Goal: Task Accomplishment & Management: Complete application form

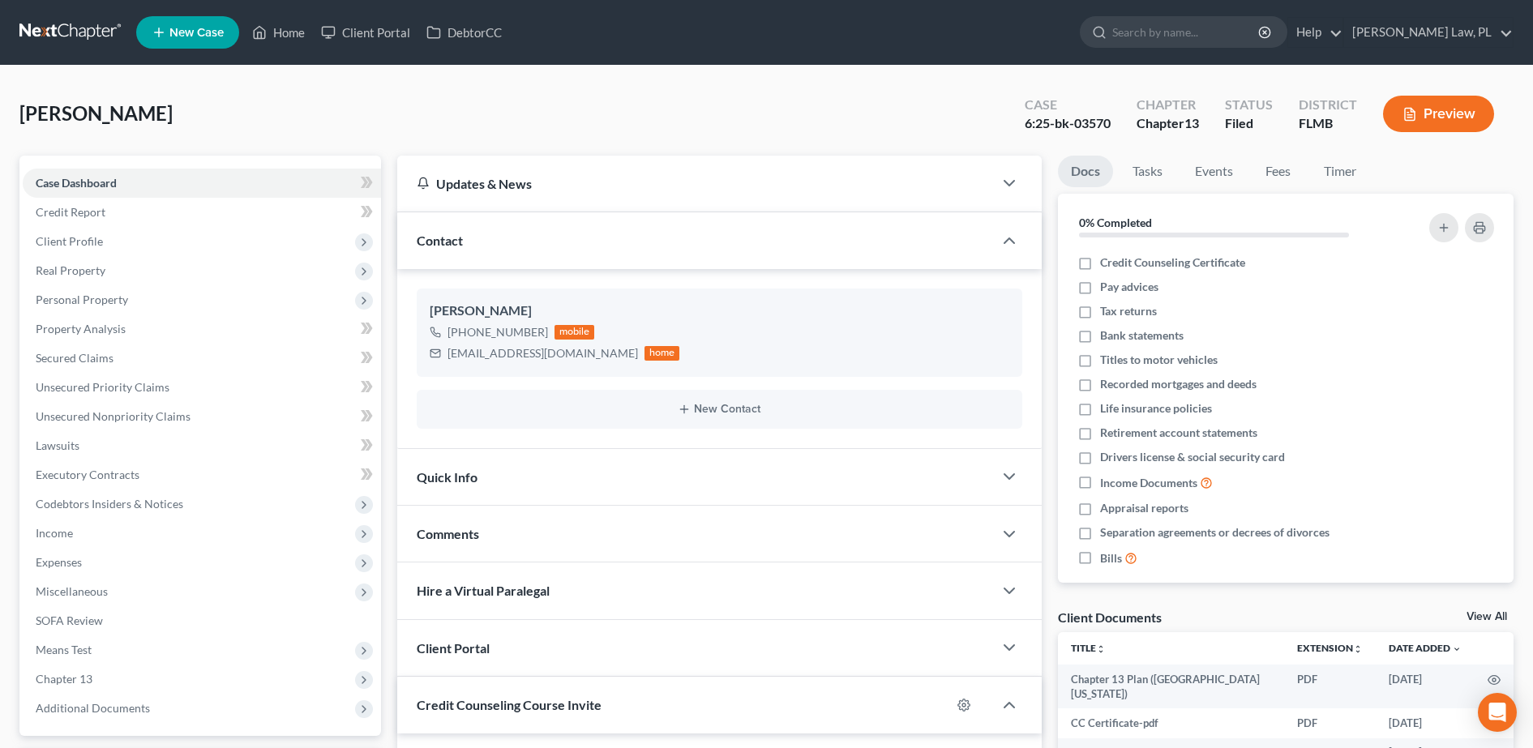
click at [199, 29] on span "New Case" at bounding box center [196, 33] width 54 height 12
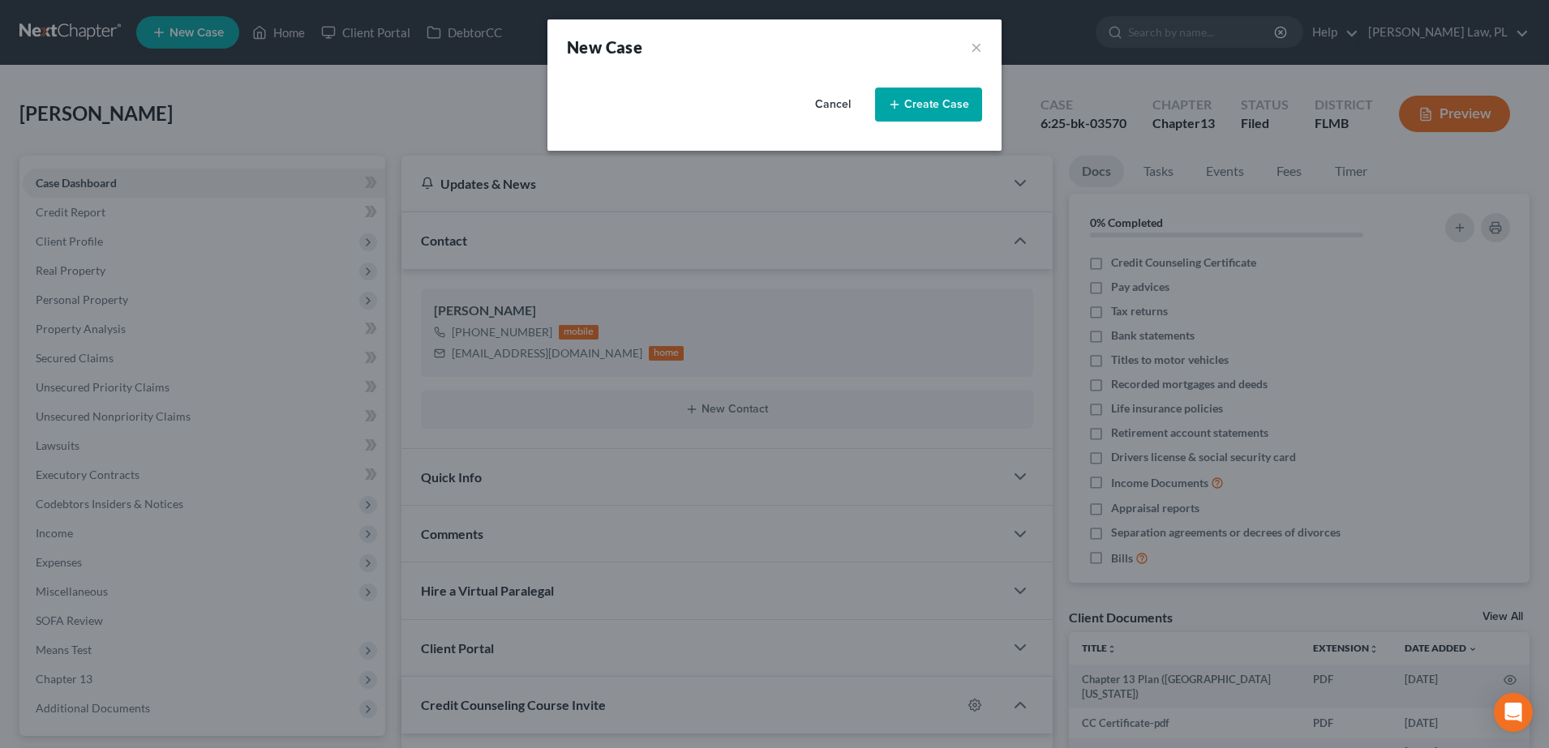
select select "15"
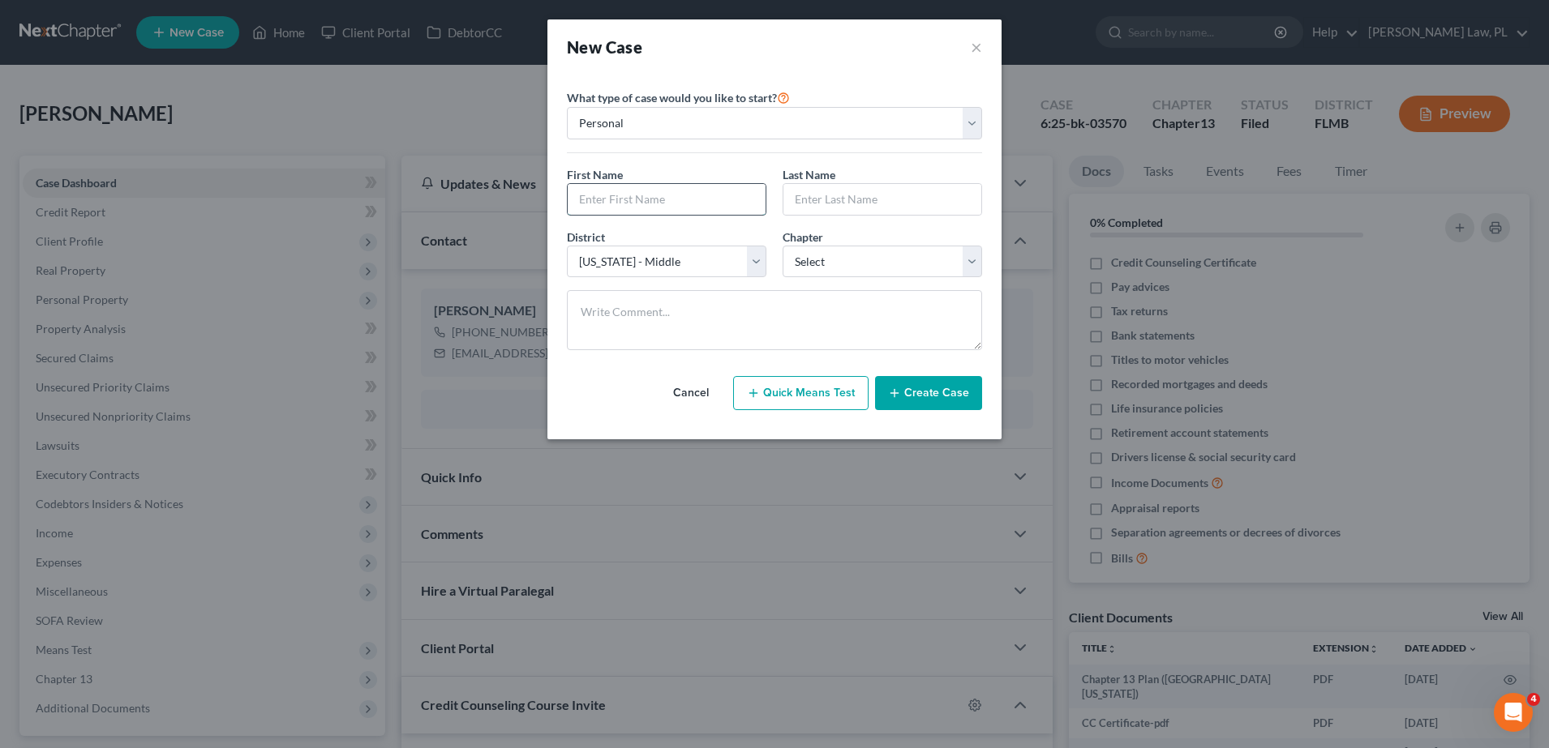
click at [627, 202] on input "text" at bounding box center [667, 199] width 198 height 31
type input "[PERSON_NAME]"
click at [825, 261] on select "Select 7 11 12 13" at bounding box center [881, 262] width 199 height 32
select select "0"
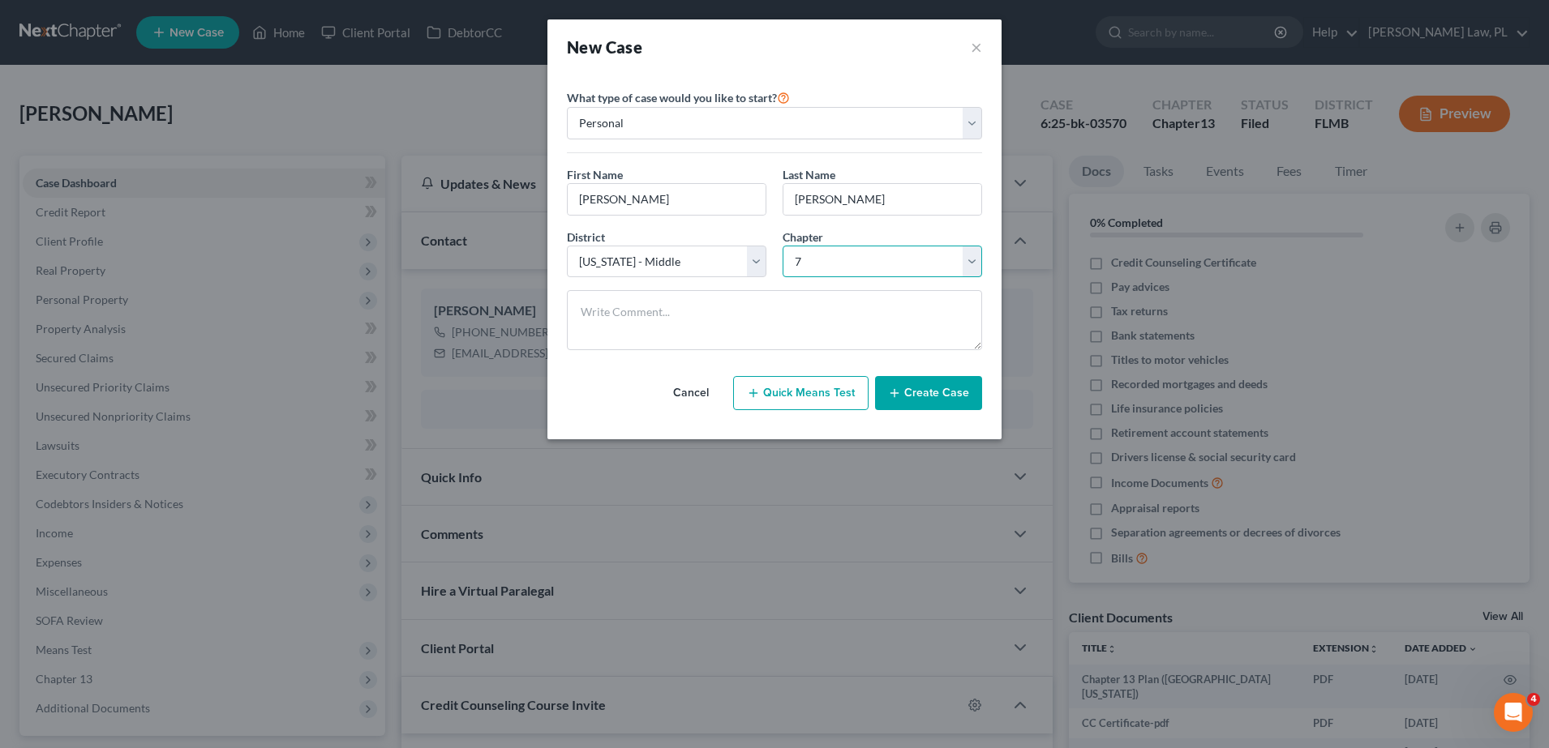
click at [782, 246] on select "Select 7 11 12 13" at bounding box center [881, 262] width 199 height 32
click at [919, 386] on button "Create Case" at bounding box center [928, 393] width 107 height 34
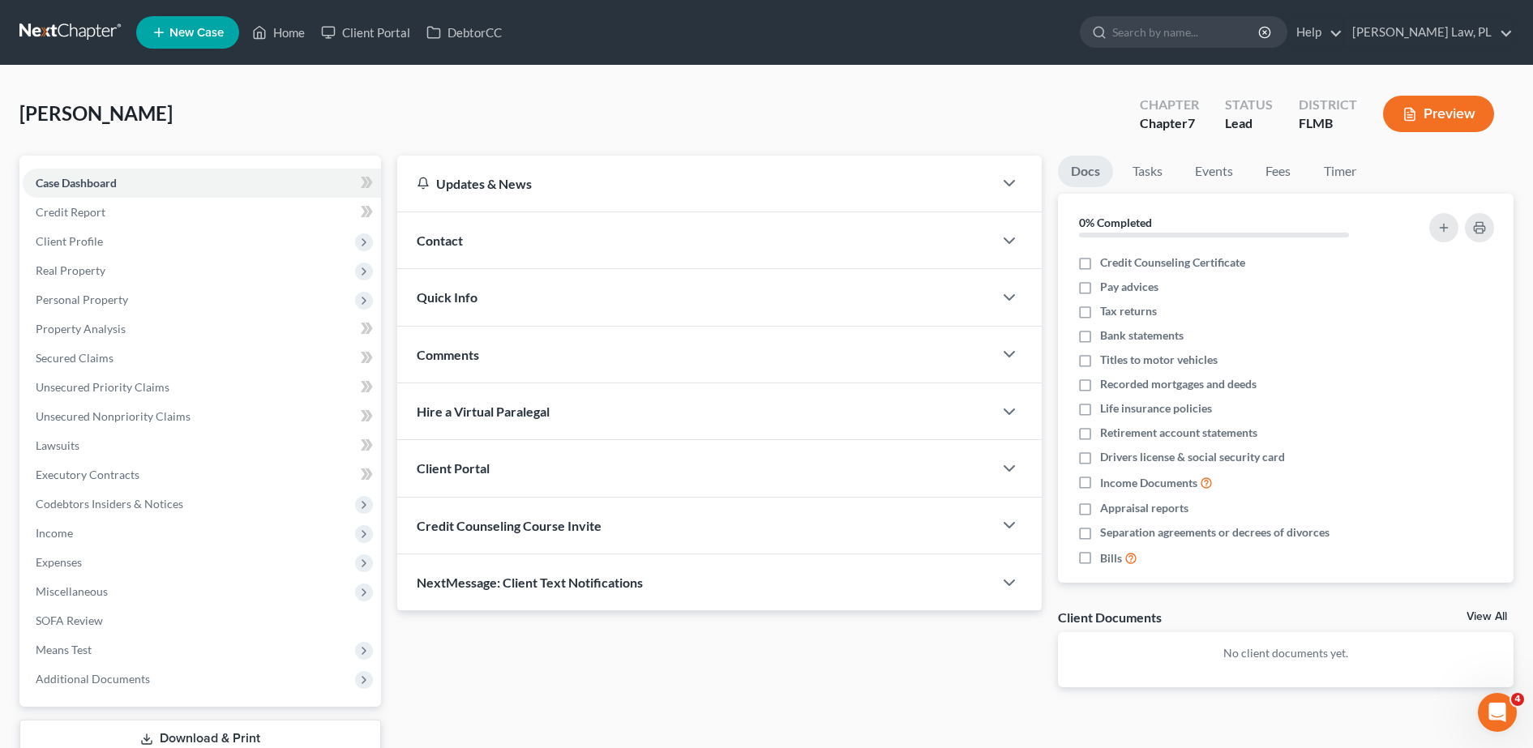
click at [486, 243] on div "Contact" at bounding box center [695, 240] width 596 height 56
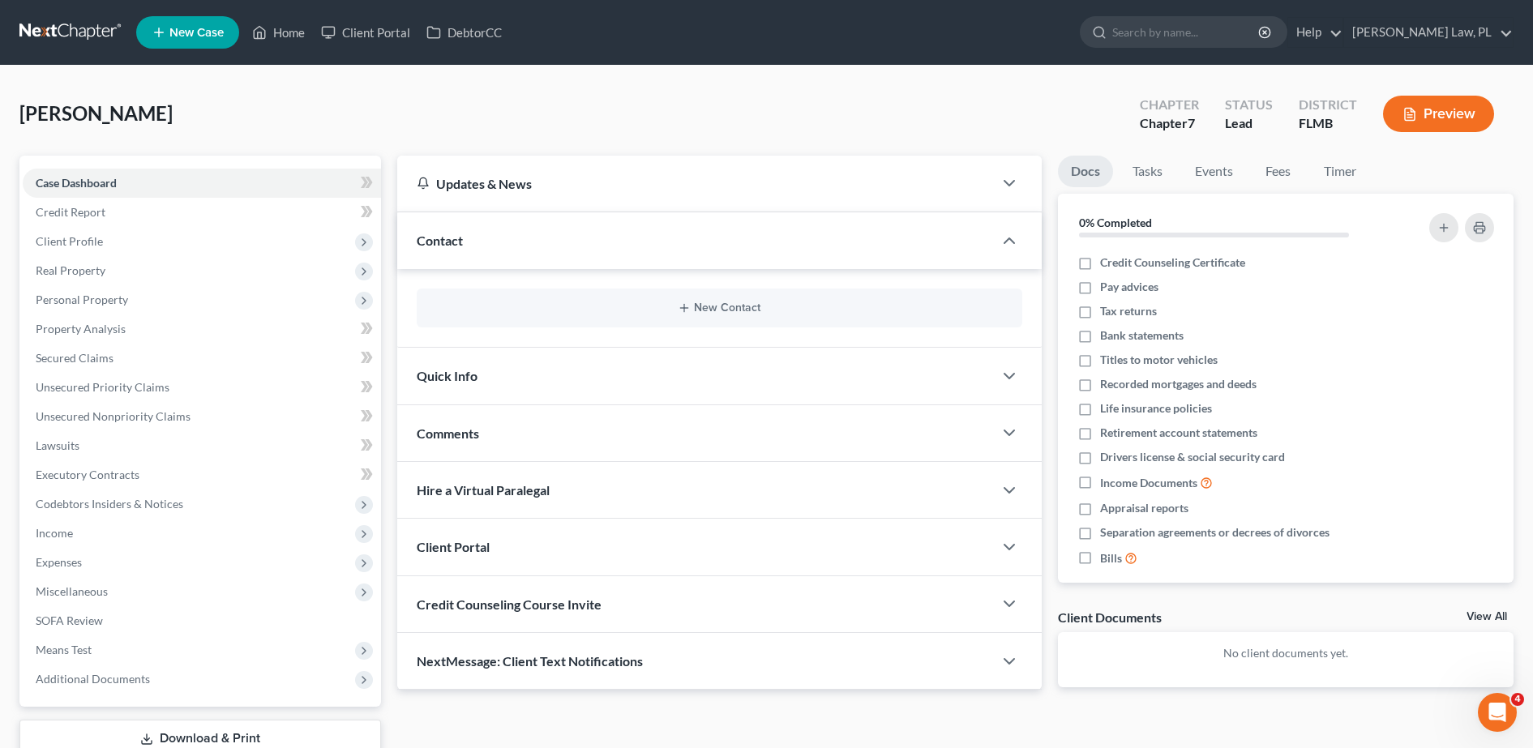
click at [563, 319] on div "New Contact" at bounding box center [720, 308] width 606 height 39
click at [606, 311] on button "New Contact" at bounding box center [720, 308] width 580 height 13
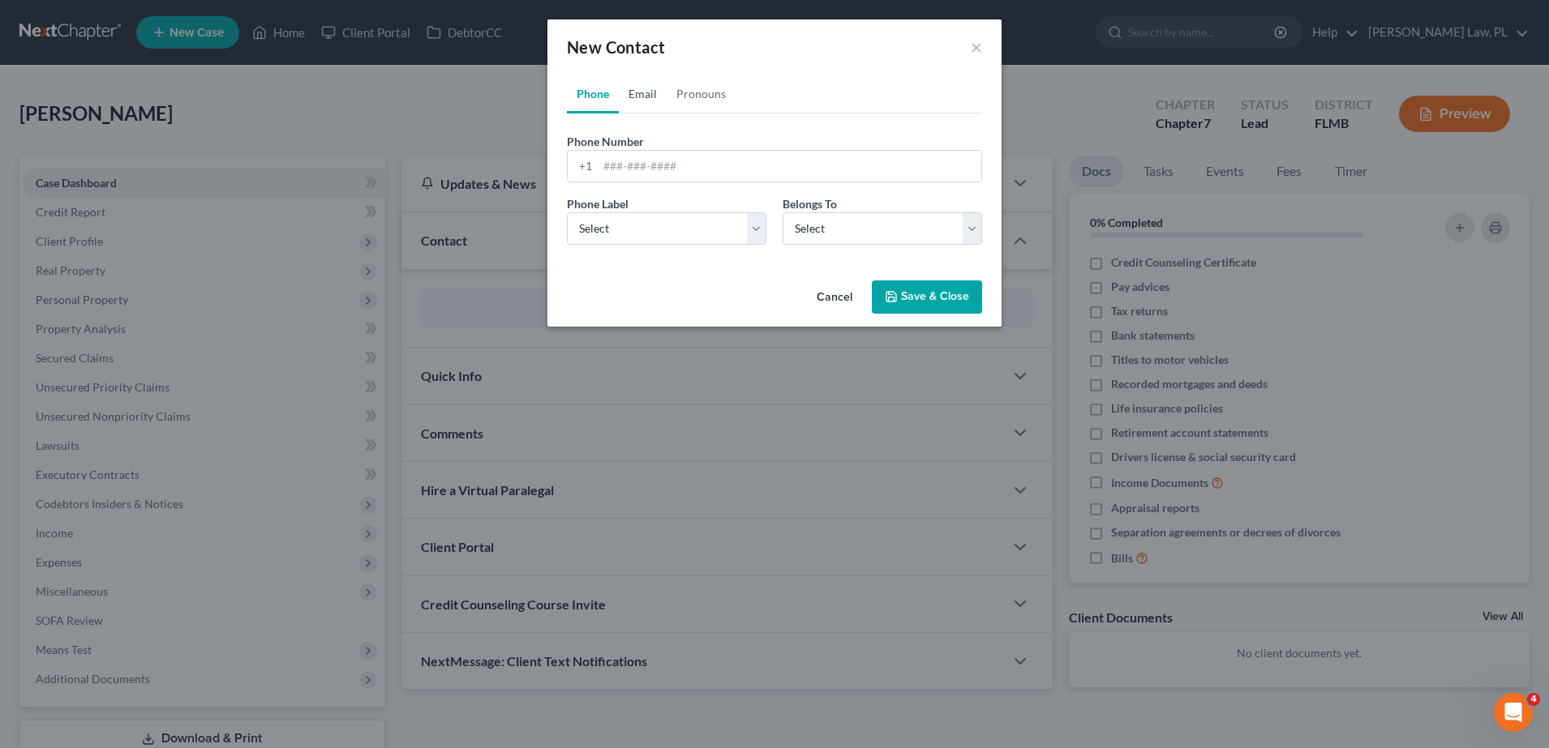
click at [658, 108] on link "Email" at bounding box center [643, 94] width 48 height 39
click at [684, 180] on input "email" at bounding box center [790, 166] width 384 height 31
type input "[PERSON_NAME][EMAIL_ADDRESS][DOMAIN_NAME]"
click at [696, 216] on select "Select Home Work Other" at bounding box center [666, 228] width 199 height 32
select select "0"
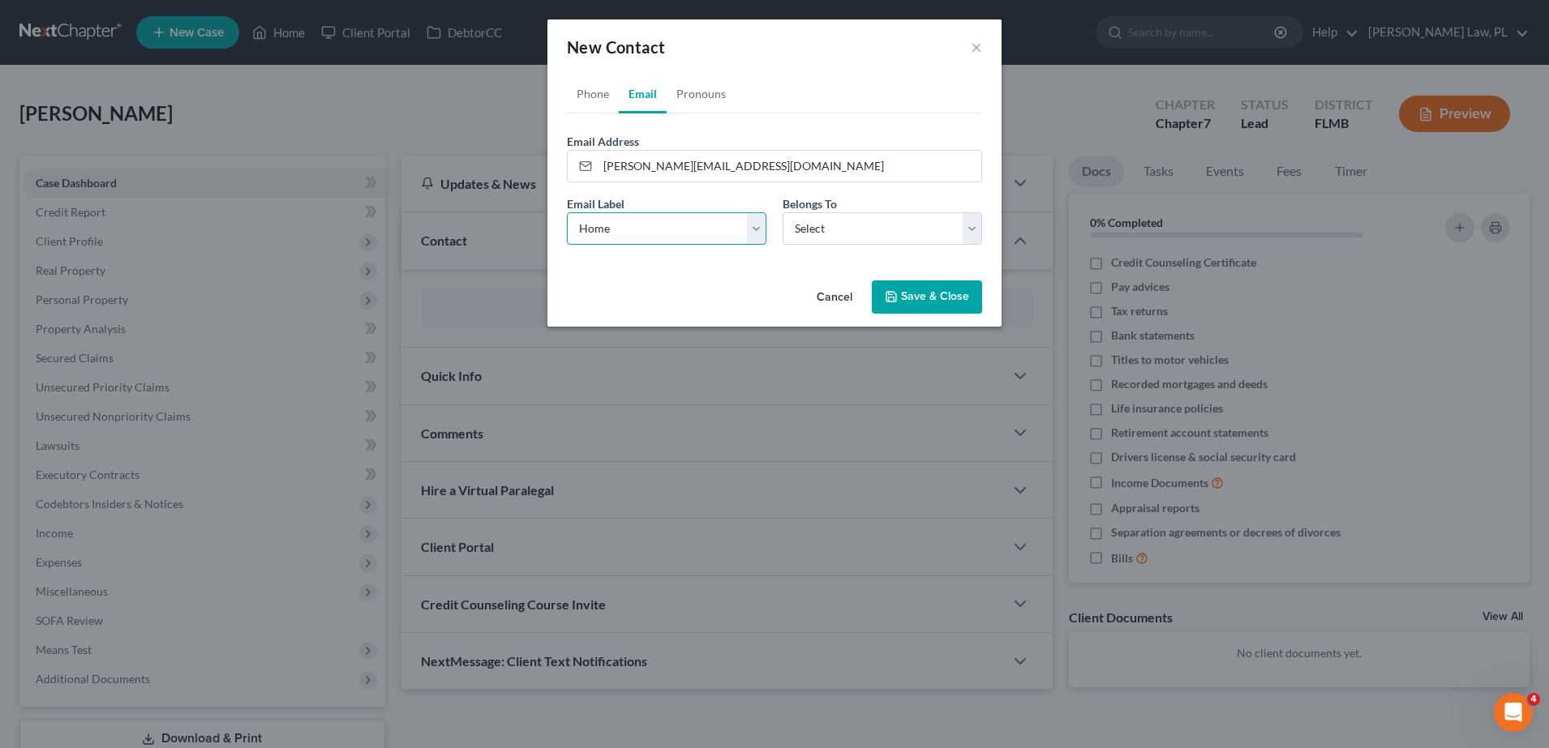
click at [567, 212] on select "Select Home Work Other" at bounding box center [666, 228] width 199 height 32
click at [865, 238] on select "Select Client Other" at bounding box center [881, 228] width 199 height 32
select select "0"
click at [782, 212] on select "Select Client Other" at bounding box center [881, 228] width 199 height 32
click at [912, 294] on button "Save & Close" at bounding box center [927, 298] width 110 height 34
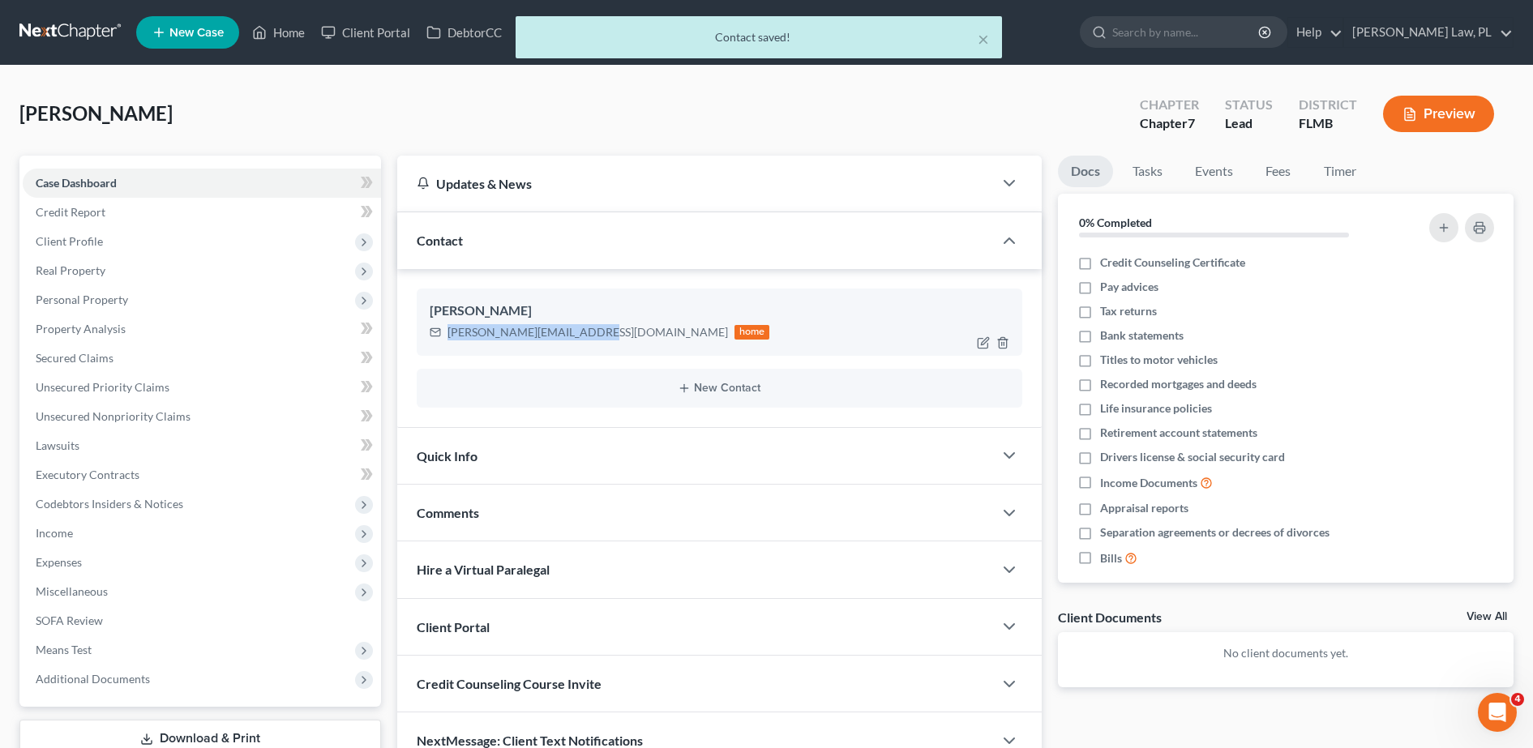
drag, startPoint x: 448, startPoint y: 332, endPoint x: 594, endPoint y: 330, distance: 146.0
click at [594, 330] on div "[PERSON_NAME][EMAIL_ADDRESS][DOMAIN_NAME]" at bounding box center [588, 332] width 281 height 16
copy div "[PERSON_NAME][EMAIL_ADDRESS][DOMAIN_NAME]"
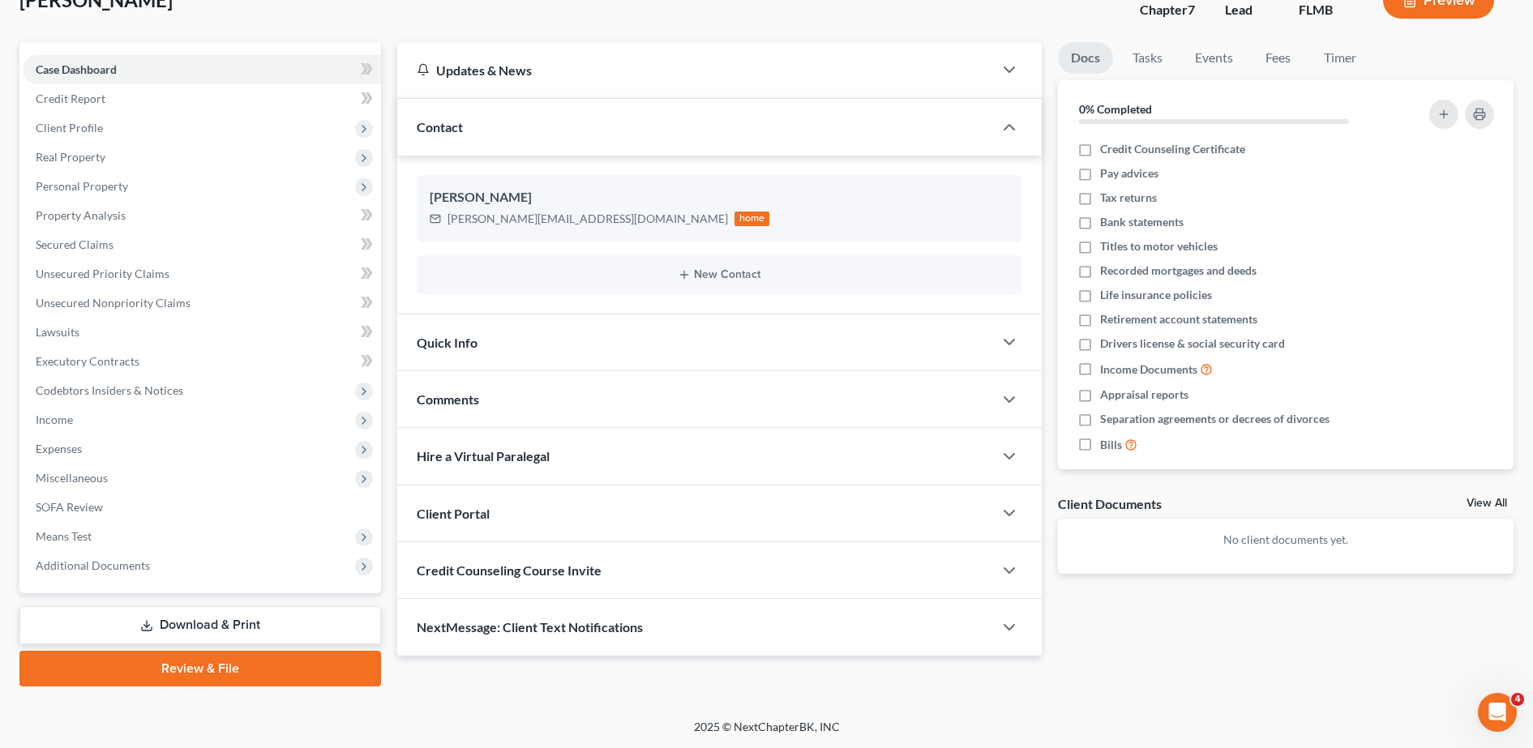
click at [594, 577] on span "Credit Counseling Course Invite" at bounding box center [509, 570] width 185 height 15
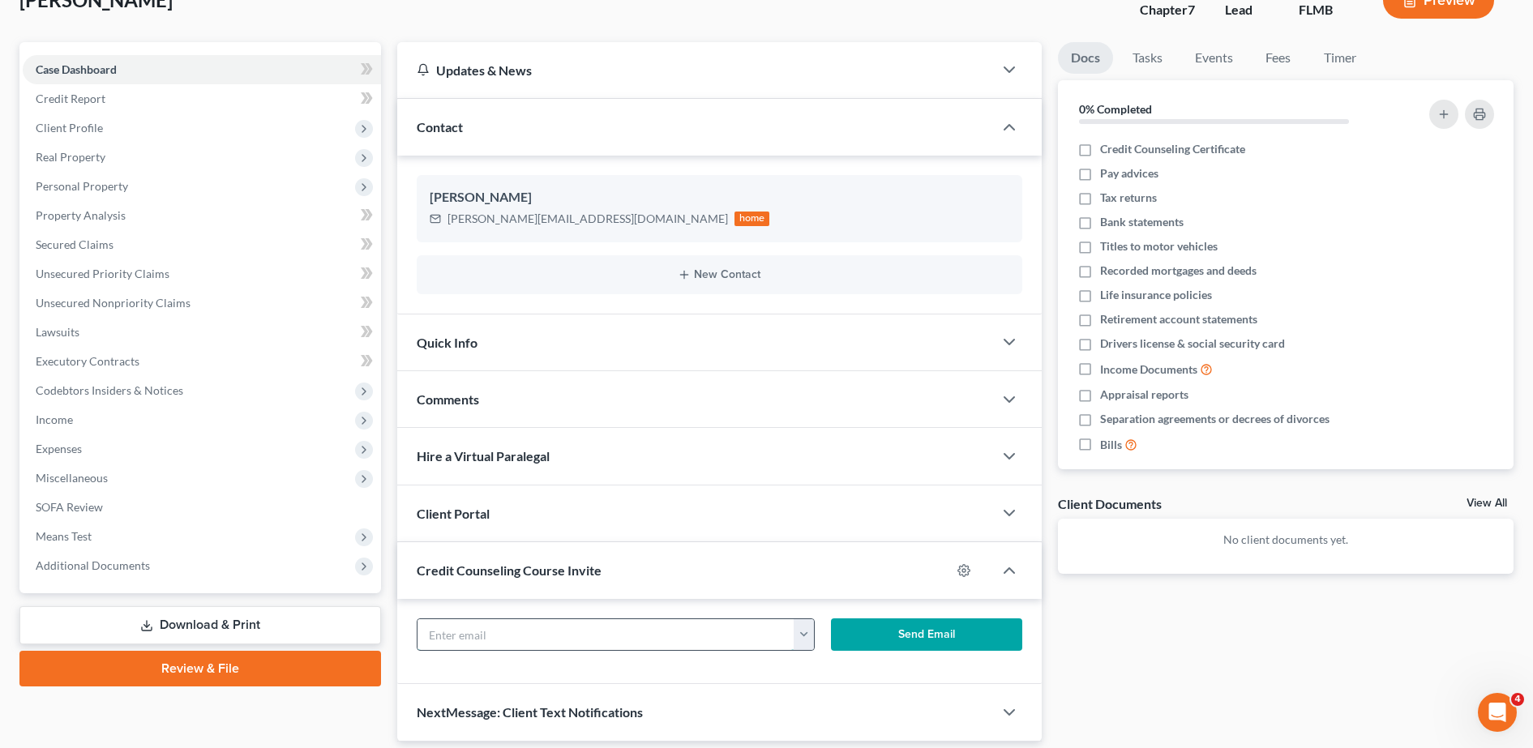
click at [552, 639] on input "text" at bounding box center [607, 634] width 378 height 31
paste input "[PERSON_NAME][EMAIL_ADDRESS][DOMAIN_NAME]"
type input "[PERSON_NAME][EMAIL_ADDRESS][DOMAIN_NAME]"
click at [928, 631] on button "Send Email" at bounding box center [926, 635] width 191 height 32
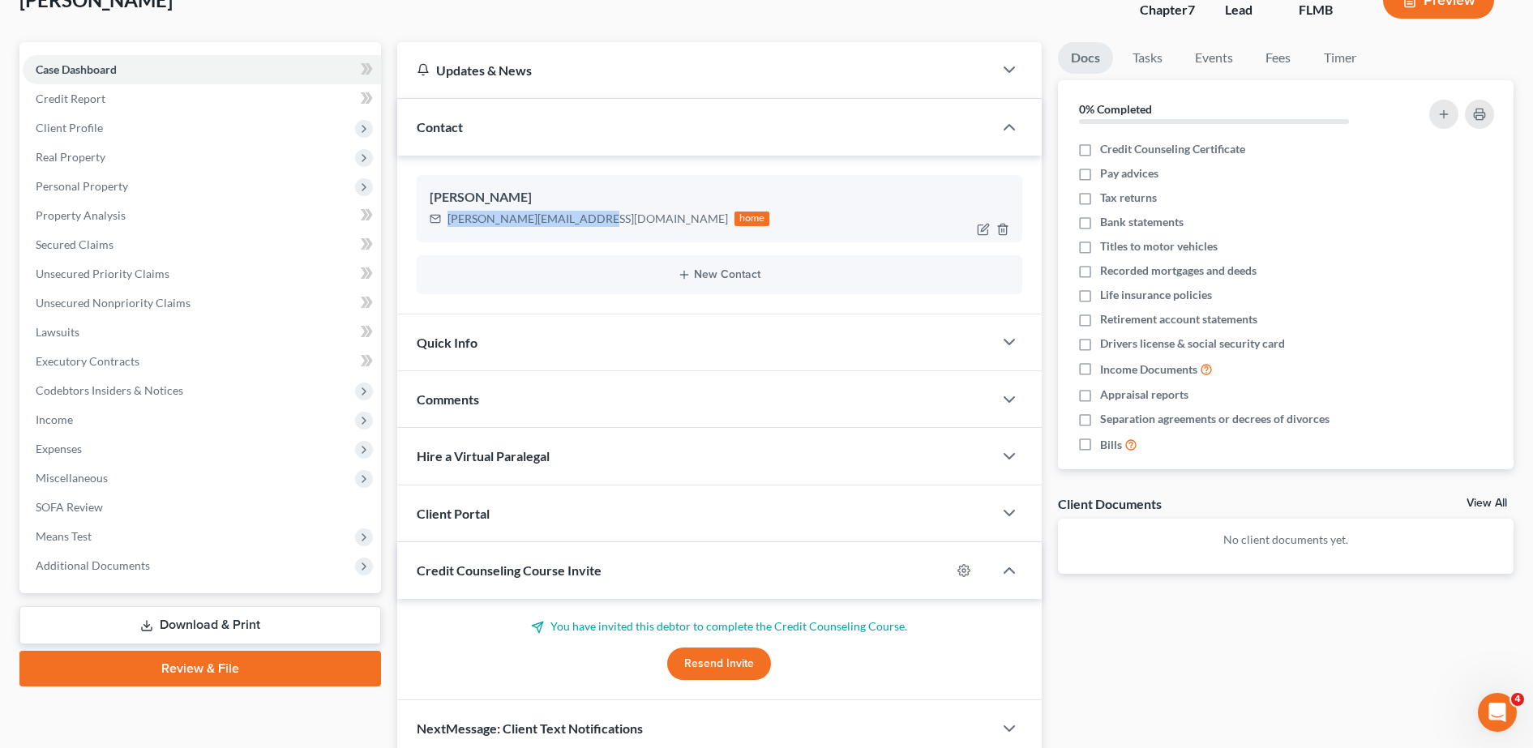
drag, startPoint x: 448, startPoint y: 214, endPoint x: 594, endPoint y: 233, distance: 147.1
click at [594, 233] on div "[PERSON_NAME] [PERSON_NAME][EMAIL_ADDRESS][DOMAIN_NAME] home" at bounding box center [720, 208] width 606 height 66
copy div "[PERSON_NAME][EMAIL_ADDRESS][DOMAIN_NAME]"
